Goal: Task Accomplishment & Management: Complete application form

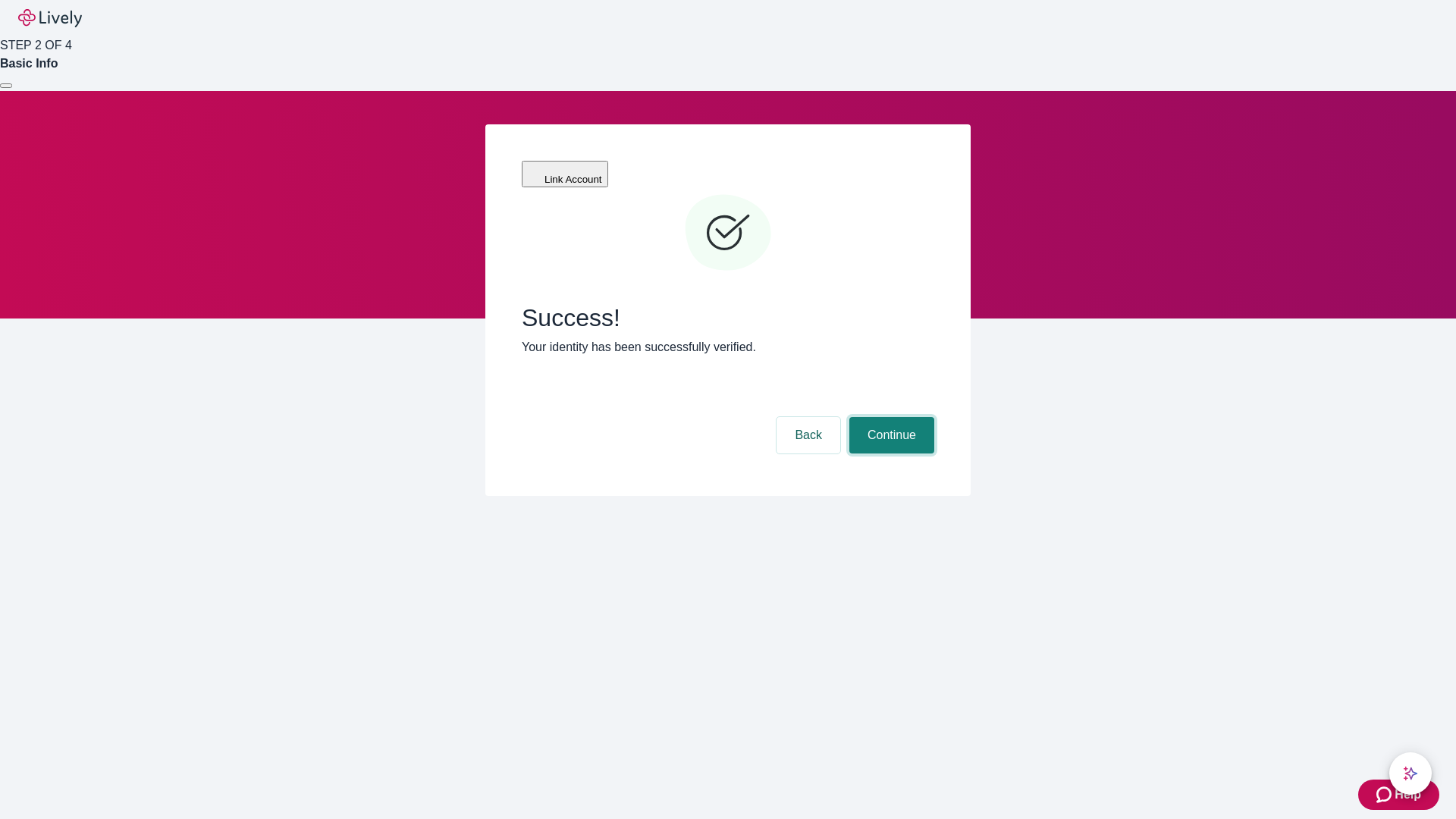
click at [889, 417] on button "Continue" at bounding box center [891, 435] width 85 height 36
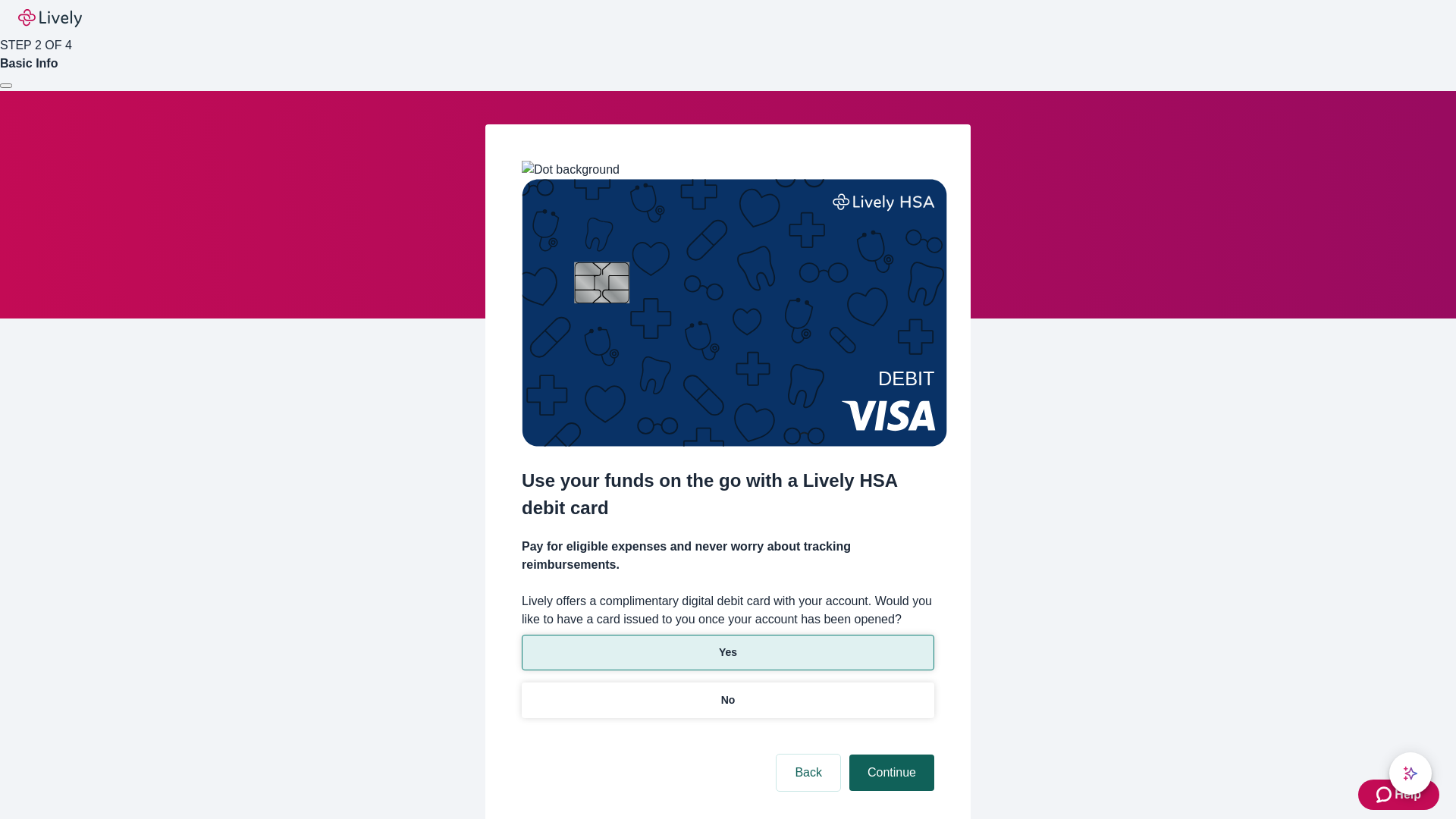
click at [728, 693] on p "No" at bounding box center [728, 700] width 15 height 16
click at [889, 754] on button "Continue" at bounding box center [891, 772] width 85 height 36
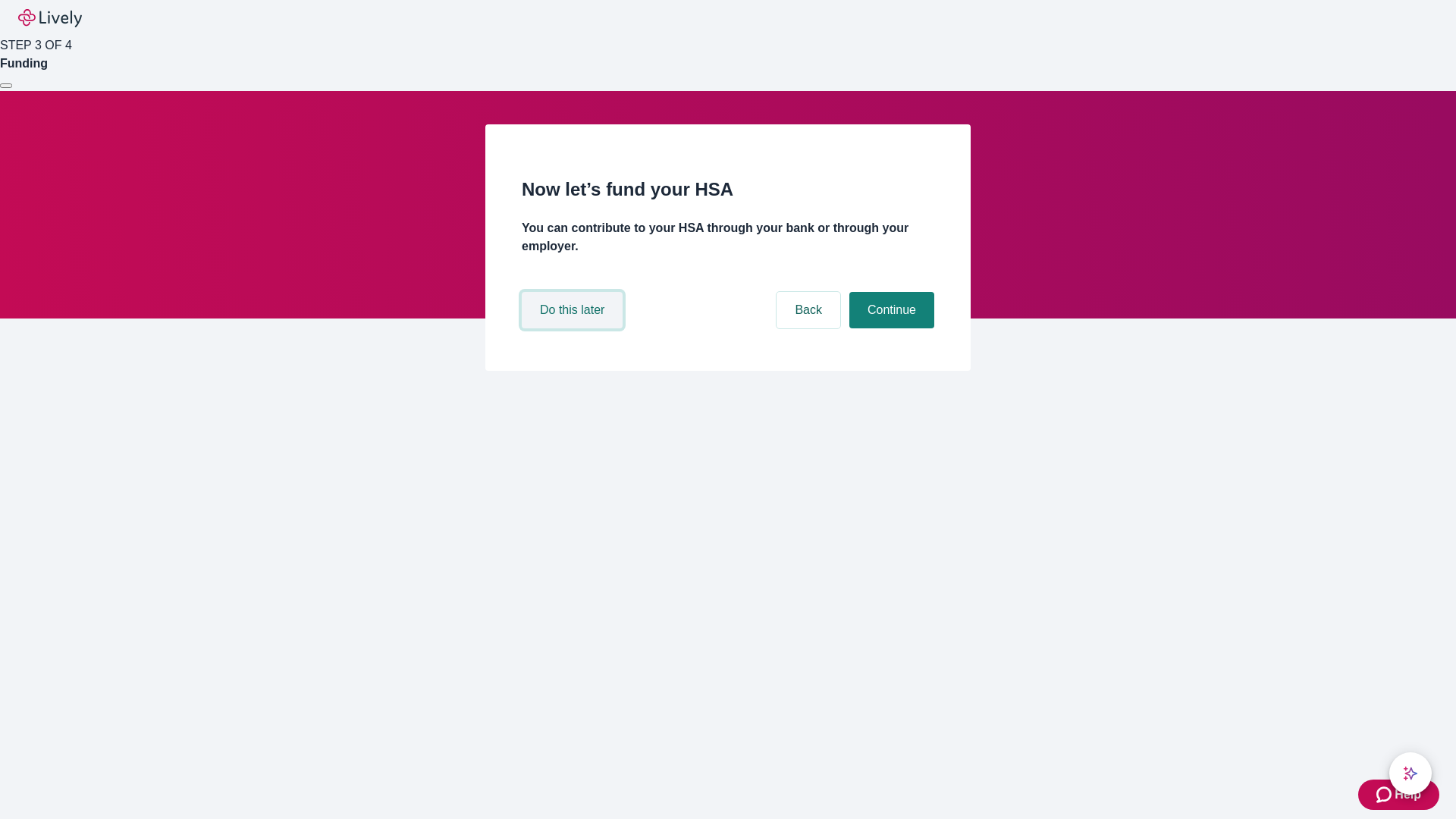
click at [574, 328] on button "Do this later" at bounding box center [572, 310] width 101 height 36
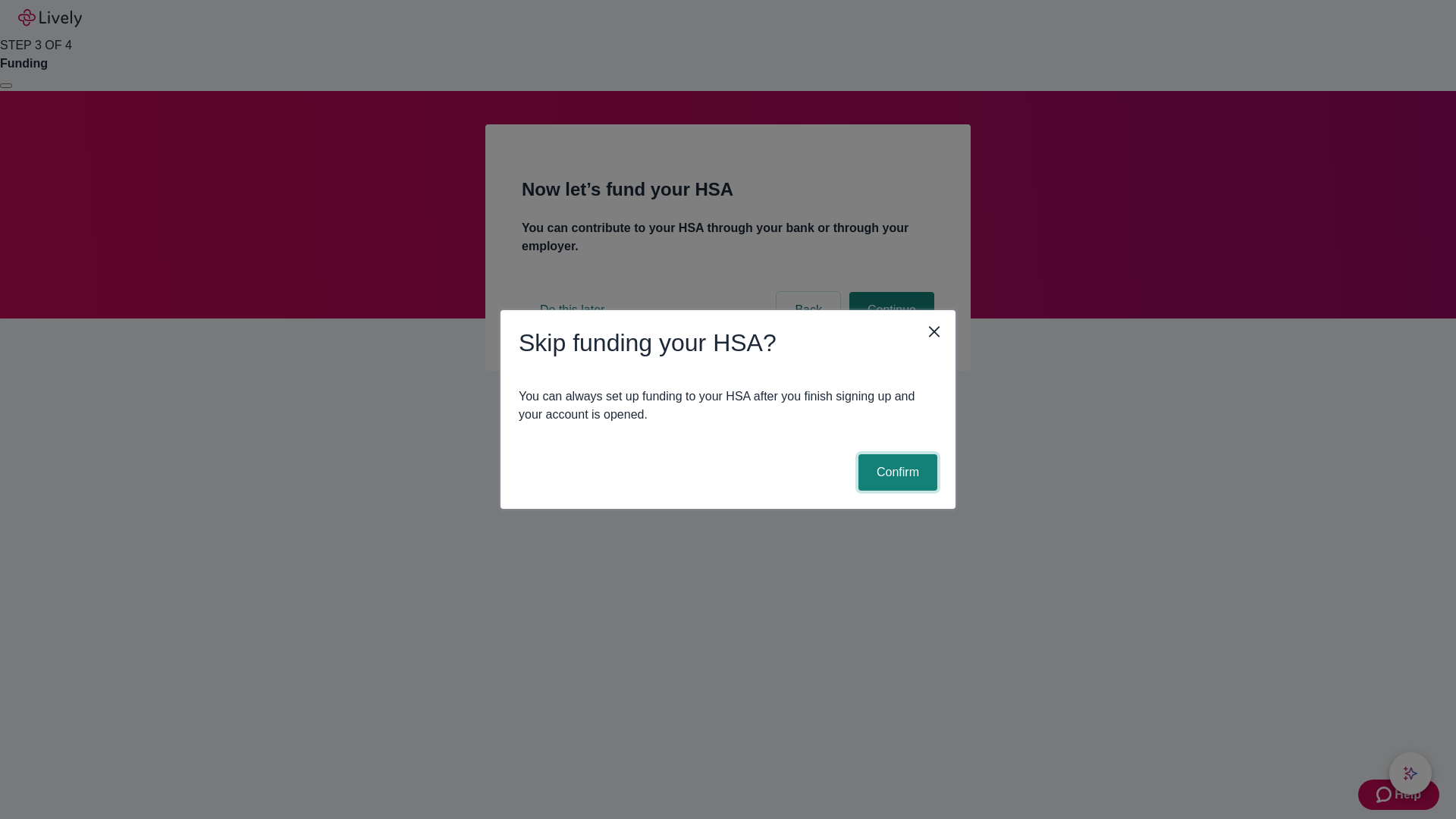
click at [895, 472] on button "Confirm" at bounding box center [898, 472] width 79 height 36
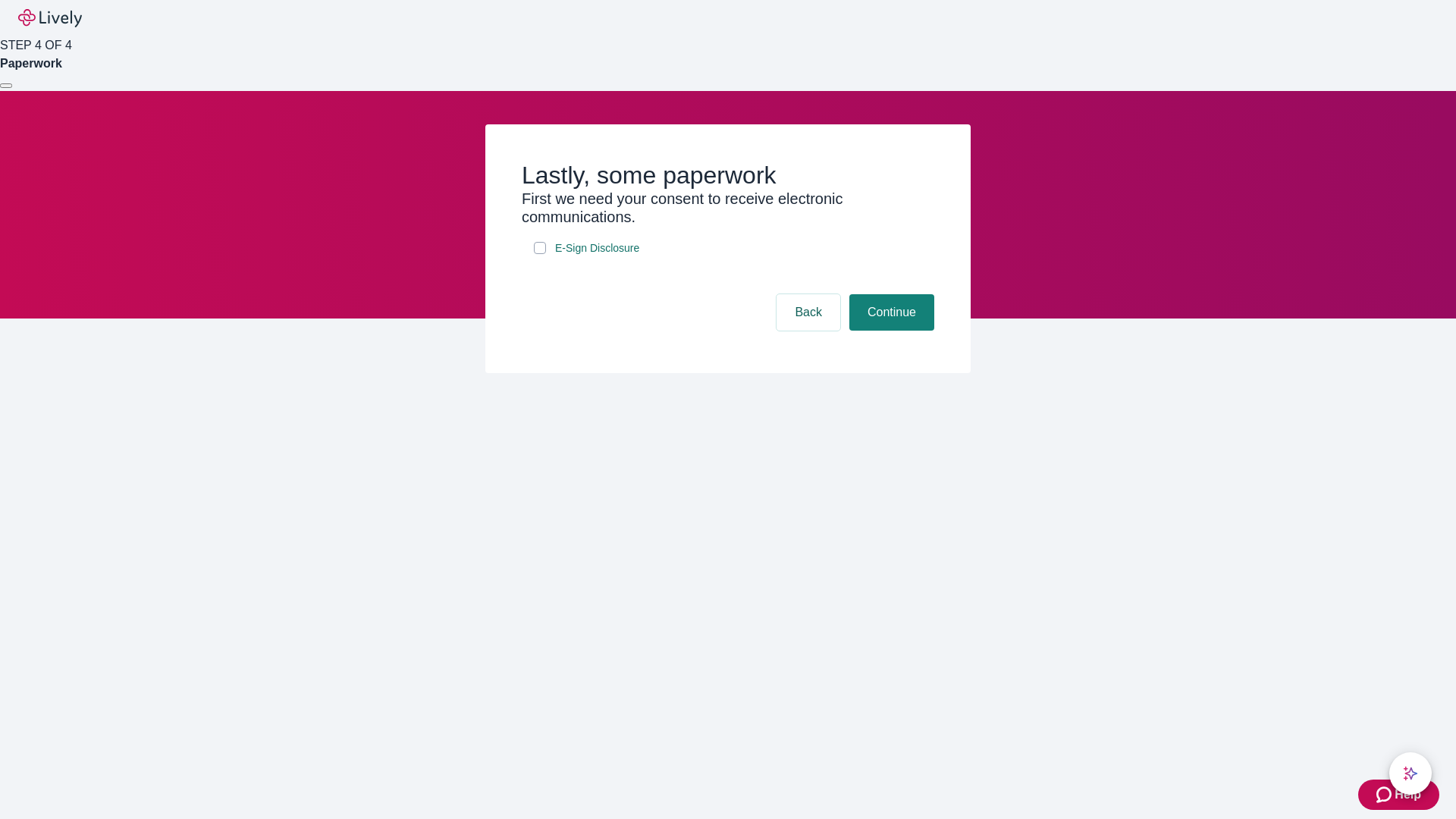
click at [540, 254] on input "E-Sign Disclosure" at bounding box center [540, 248] width 12 height 12
checkbox input "true"
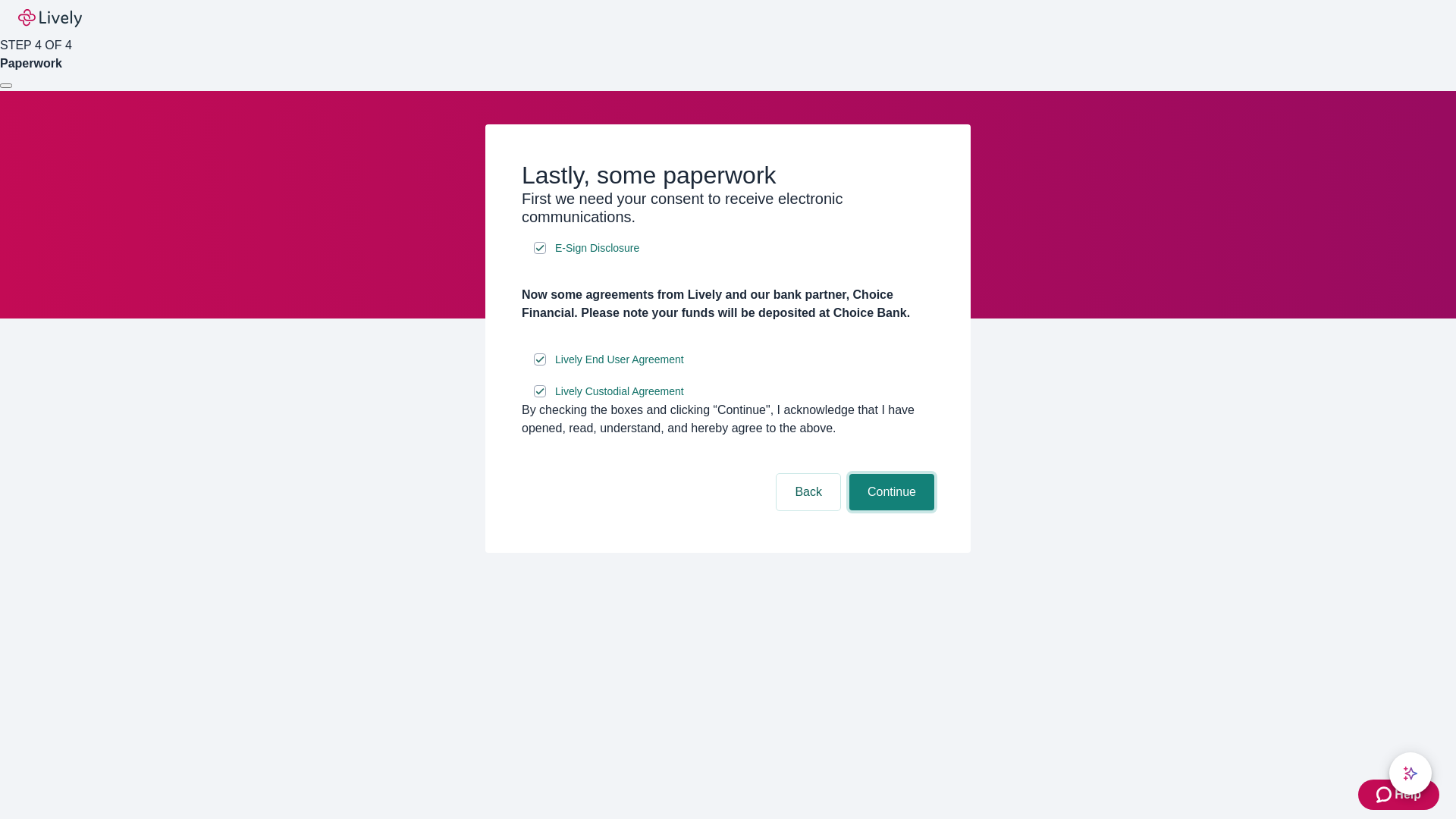
click at [889, 510] on button "Continue" at bounding box center [891, 492] width 85 height 36
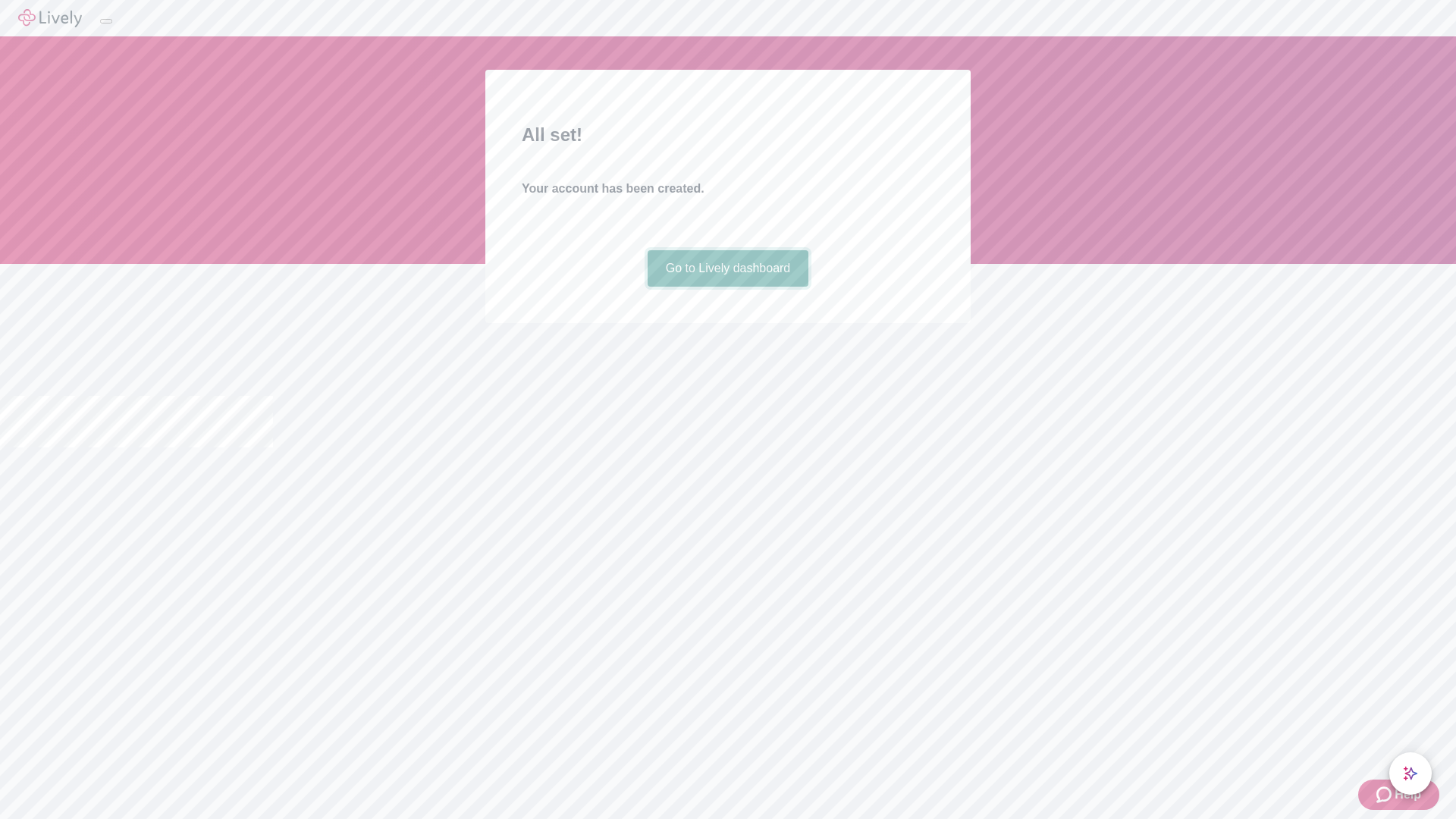
click at [728, 287] on link "Go to Lively dashboard" at bounding box center [728, 268] width 162 height 36
